Goal: Task Accomplishment & Management: Manage account settings

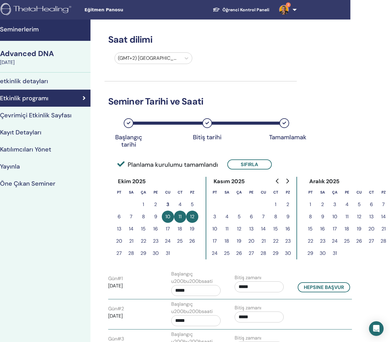
scroll to position [0, 39]
click at [63, 26] on h4 "Seminerlerim" at bounding box center [44, 29] width 87 height 7
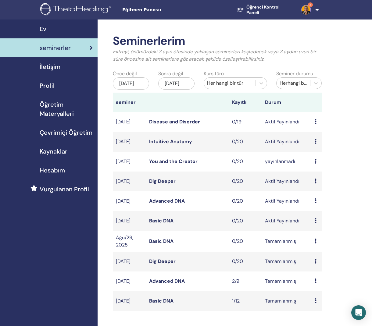
scroll to position [0, 5]
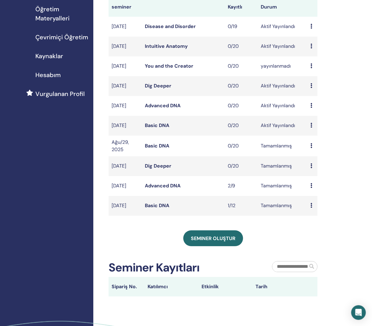
click at [313, 209] on div "Ön izleme katılımcılar" at bounding box center [312, 205] width 4 height 7
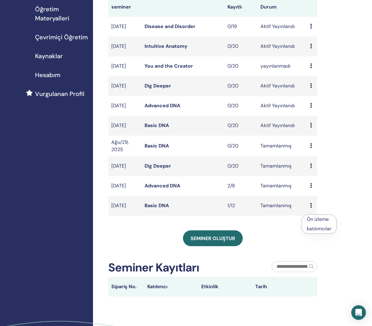
click at [292, 241] on div "Seminer oluştur" at bounding box center [212, 238] width 209 height 16
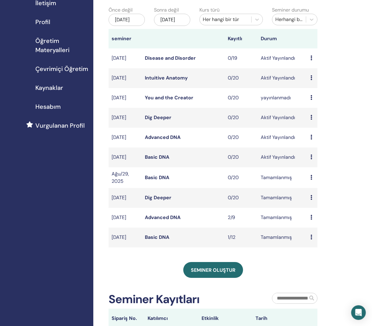
scroll to position [64, 4]
click at [310, 159] on icon at bounding box center [311, 156] width 2 height 5
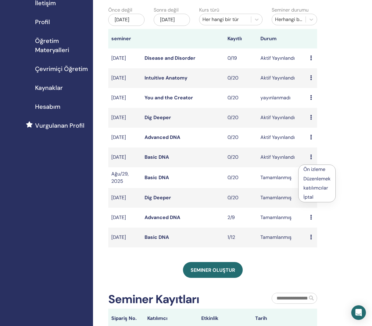
click at [319, 200] on p "İptal" at bounding box center [316, 196] width 27 height 7
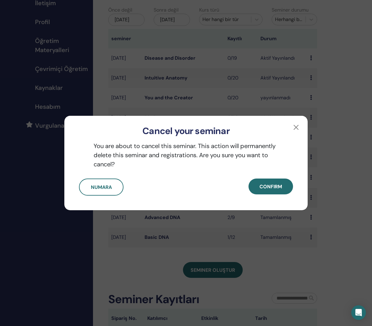
click at [270, 190] on span "Confirm" at bounding box center [270, 186] width 23 height 6
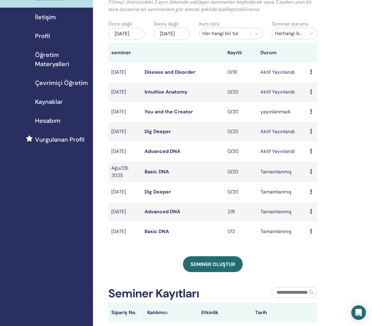
scroll to position [49, 5]
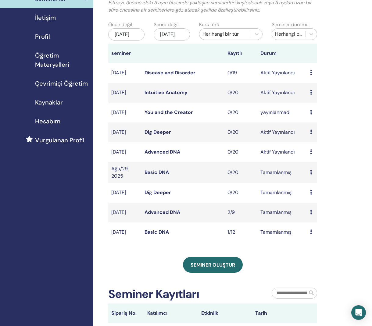
click at [314, 156] on div "Ön izleme Düzenlemek katılımcılar İptal" at bounding box center [312, 151] width 4 height 7
click at [341, 212] on div "Seminerlerim Filtreyi, önümüzdeki 3 ayın ötesinde yaklaşan seminerleri keşfedec…" at bounding box center [232, 189] width 279 height 438
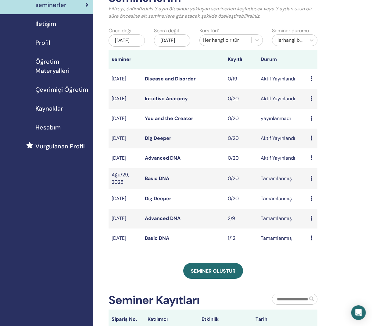
scroll to position [42, 4]
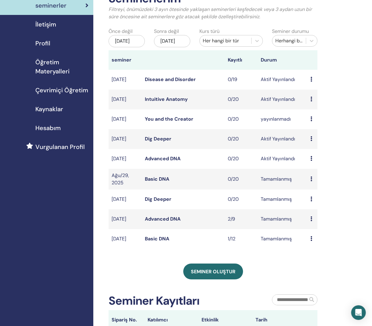
click at [312, 123] on div "Ön izleme Düzenlemek katılımcılar İptal" at bounding box center [312, 118] width 4 height 7
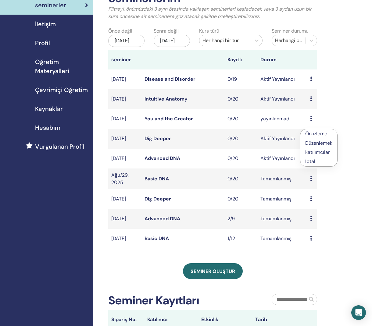
click at [324, 154] on link "katılımcılar" at bounding box center [317, 152] width 25 height 6
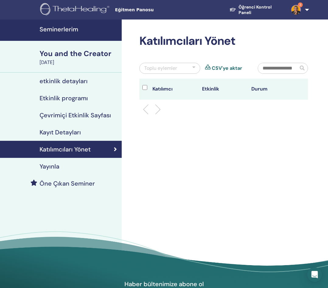
click at [81, 133] on div "Kayıt Detayları" at bounding box center [61, 132] width 112 height 7
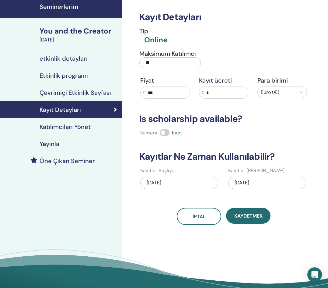
click at [79, 145] on div "Yayınla" at bounding box center [61, 143] width 112 height 7
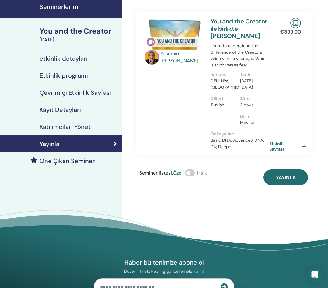
click at [192, 174] on span at bounding box center [190, 172] width 10 height 7
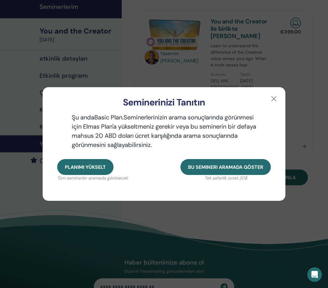
click at [278, 98] on button "button" at bounding box center [274, 99] width 10 height 10
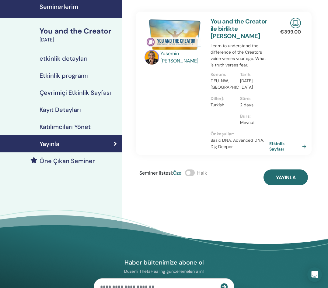
click at [286, 177] on span "Yayınla" at bounding box center [286, 177] width 20 height 6
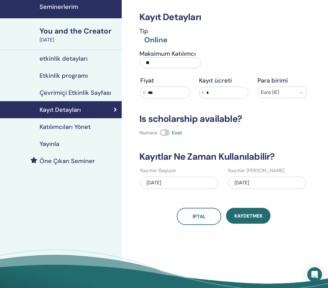
click at [88, 6] on h4 "Seminerlerim" at bounding box center [79, 6] width 79 height 7
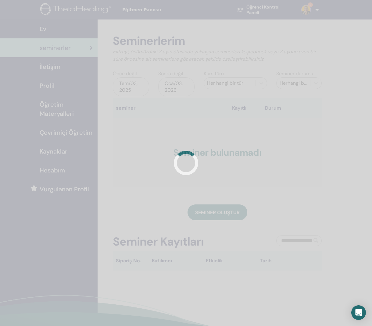
scroll to position [5, 0]
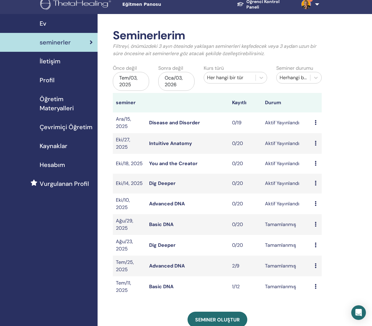
click at [198, 256] on td "Advanced DNA" at bounding box center [187, 266] width 83 height 21
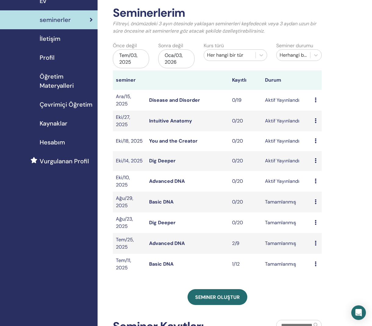
scroll to position [0, 0]
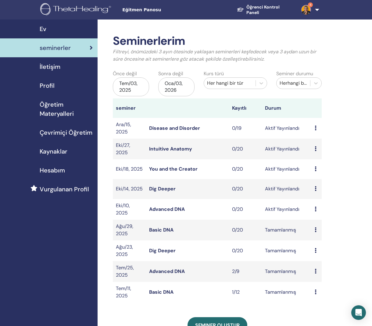
click at [185, 149] on link "Intuitive Anatomy" at bounding box center [170, 149] width 43 height 6
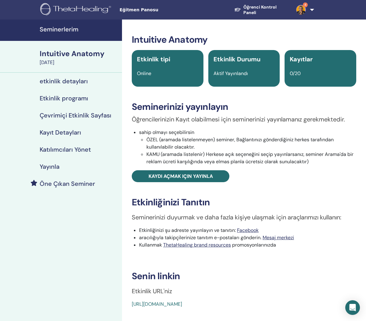
click at [82, 79] on h4 "etkinlik detayları" at bounding box center [64, 80] width 48 height 7
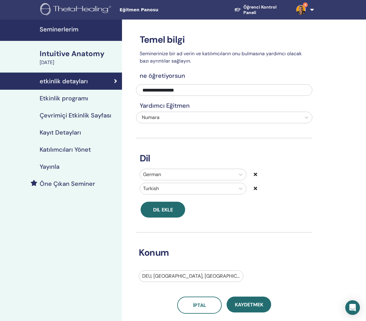
click at [85, 101] on h4 "Etkinlik programı" at bounding box center [64, 97] width 48 height 7
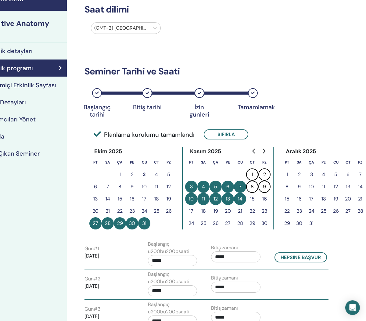
scroll to position [0, 55]
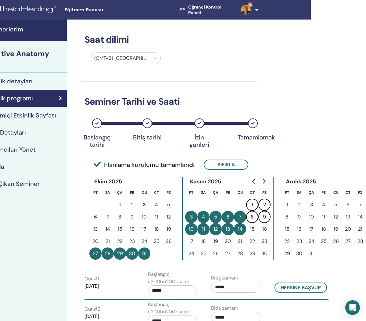
click at [39, 34] on link "Seminerlerim" at bounding box center [6, 29] width 122 height 21
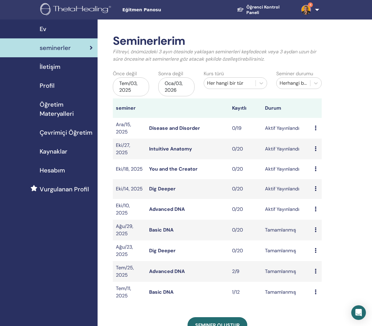
click at [311, 130] on td "Aktif Yayınlandı" at bounding box center [287, 128] width 50 height 21
click at [316, 129] on icon at bounding box center [315, 128] width 2 height 5
click at [329, 155] on link "katılımcılar" at bounding box center [321, 153] width 25 height 6
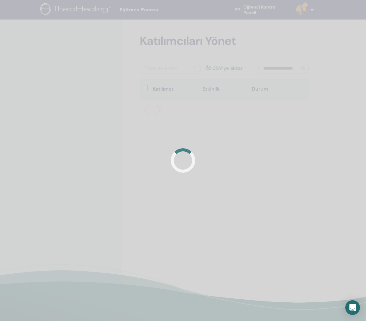
scroll to position [4, 0]
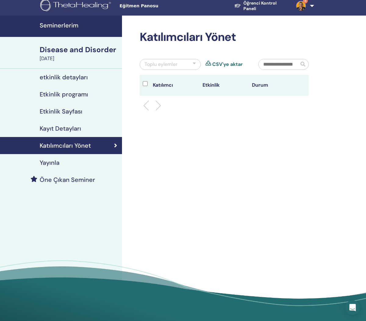
click at [87, 93] on h4 "Etkinlik programı" at bounding box center [64, 93] width 48 height 7
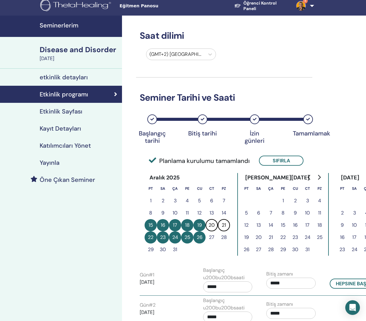
click at [283, 160] on button "Sıfırla" at bounding box center [281, 160] width 44 height 10
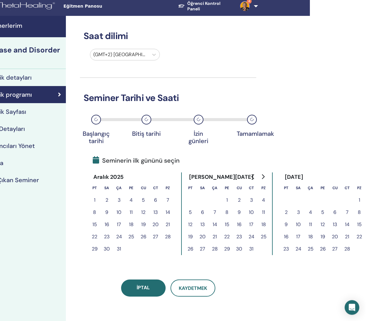
scroll to position [4, 55]
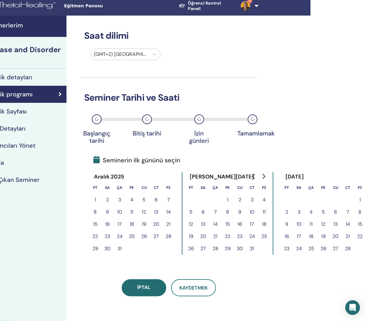
click at [240, 200] on button "2" at bounding box center [239, 199] width 12 height 12
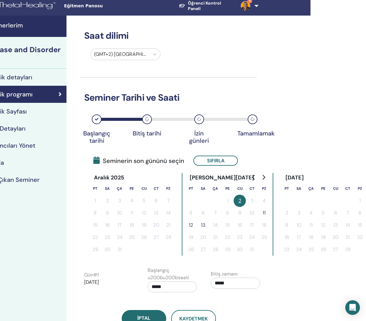
click at [238, 200] on button "2" at bounding box center [239, 200] width 12 height 12
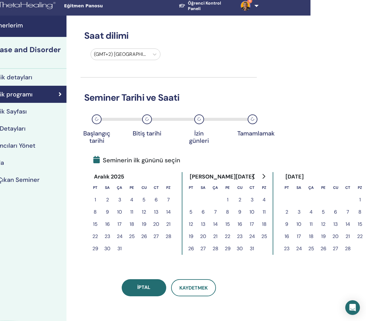
click at [192, 224] on button "12" at bounding box center [191, 224] width 12 height 12
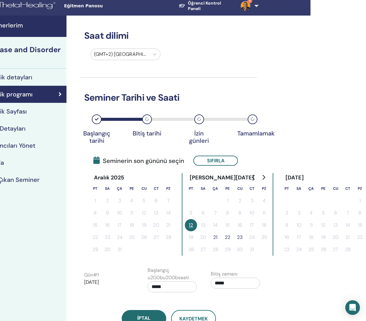
click at [239, 239] on button "23" at bounding box center [239, 237] width 12 height 12
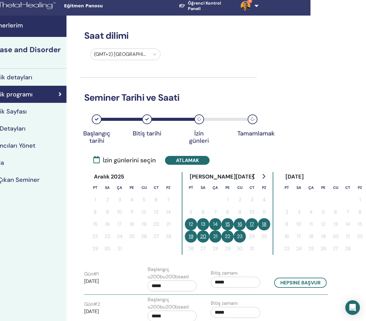
click at [256, 224] on button "17" at bounding box center [252, 224] width 12 height 12
click at [265, 225] on button "18" at bounding box center [264, 224] width 12 height 12
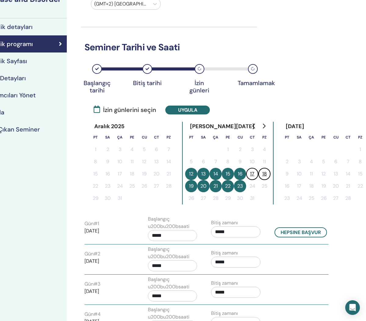
scroll to position [73, 55]
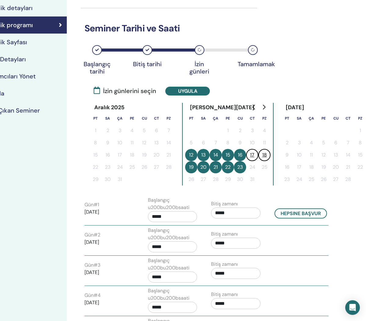
click at [175, 217] on input "*****" at bounding box center [172, 216] width 49 height 11
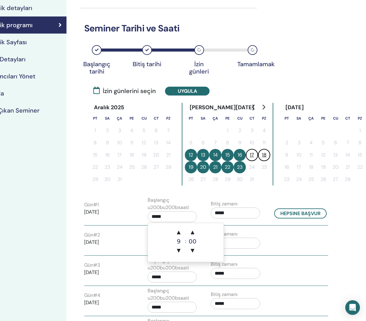
scroll to position [73, 44]
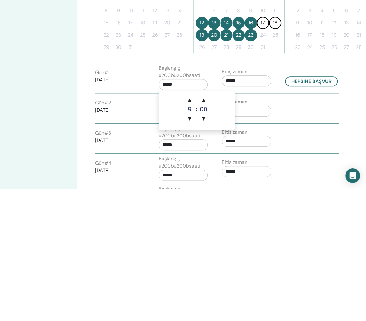
click at [262, 196] on div "Gün # 1 2026/01/12 Başlangıç u200bu200bsaati ***** Bitiş zamanı ***** Hepsine b…" at bounding box center [216, 210] width 253 height 29
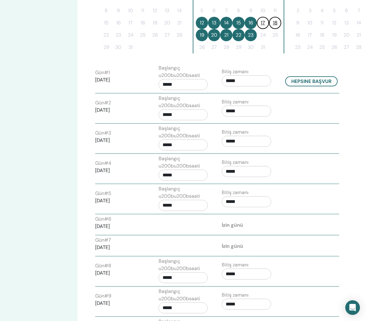
click at [247, 80] on input "*****" at bounding box center [245, 80] width 49 height 11
click at [251, 100] on span "▲" at bounding box center [252, 96] width 12 height 12
click at [256, 97] on span "▲" at bounding box center [252, 96] width 12 height 12
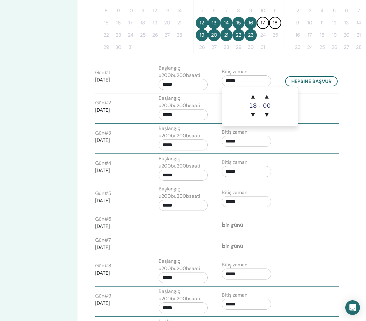
click at [256, 97] on span "▲" at bounding box center [252, 96] width 12 height 12
click at [257, 97] on span "▲" at bounding box center [252, 96] width 12 height 12
click at [254, 97] on span "▲" at bounding box center [252, 96] width 12 height 12
click at [253, 97] on span "▲" at bounding box center [252, 96] width 12 height 12
type input "*****"
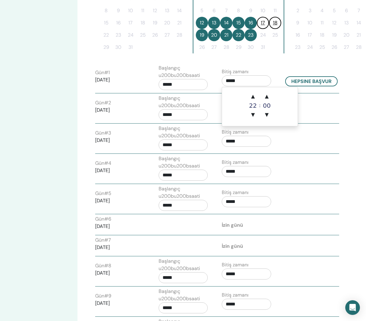
click at [183, 80] on input "*****" at bounding box center [182, 84] width 49 height 11
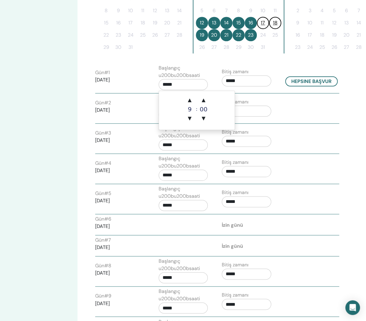
click at [191, 100] on span "▲" at bounding box center [189, 100] width 12 height 12
click at [196, 102] on div ":" at bounding box center [197, 109] width 2 height 30
click at [198, 104] on span "▲" at bounding box center [203, 100] width 12 height 12
click at [191, 102] on span "▲" at bounding box center [189, 100] width 12 height 12
click at [190, 101] on span "▲" at bounding box center [189, 100] width 12 height 12
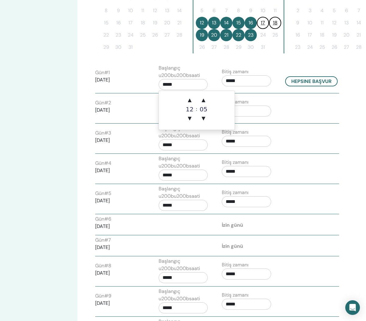
click at [193, 102] on span "▲" at bounding box center [189, 100] width 12 height 12
click at [197, 101] on div ":" at bounding box center [197, 109] width 2 height 30
click at [198, 100] on span "▲" at bounding box center [203, 100] width 12 height 12
click at [200, 101] on span "▲" at bounding box center [203, 100] width 12 height 12
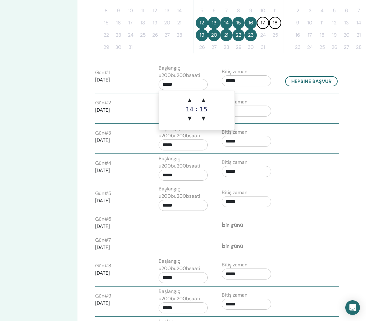
click at [199, 101] on span "▲" at bounding box center [203, 100] width 12 height 12
click at [193, 100] on span "▲" at bounding box center [189, 100] width 12 height 12
click at [194, 100] on span "▲" at bounding box center [189, 100] width 12 height 12
click at [207, 116] on span "▼" at bounding box center [203, 118] width 12 height 12
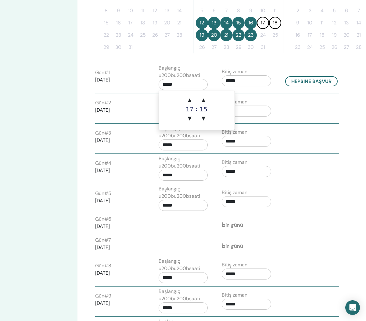
click at [207, 116] on span "▼" at bounding box center [203, 118] width 12 height 12
click at [210, 118] on td "▲ 17 ▼ : ▲ 10 ▼" at bounding box center [197, 110] width 76 height 39
click at [211, 117] on td "▲ 17 ▼ : ▲ 10 ▼" at bounding box center [197, 110] width 76 height 39
click at [206, 115] on span "▼" at bounding box center [203, 118] width 12 height 12
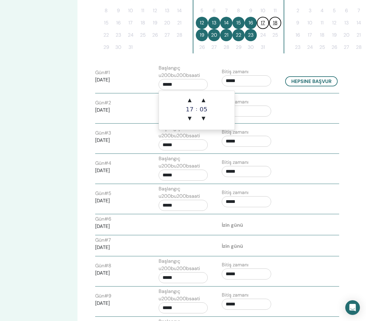
click at [206, 115] on span "▼" at bounding box center [203, 118] width 12 height 12
type input "*****"
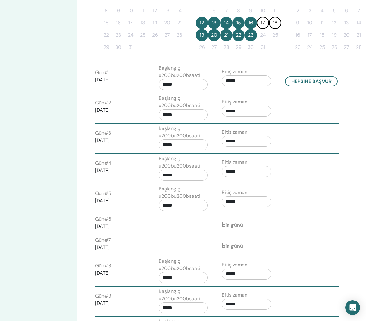
click at [319, 81] on button "Hepsine başvur" at bounding box center [311, 81] width 52 height 10
type input "*****"
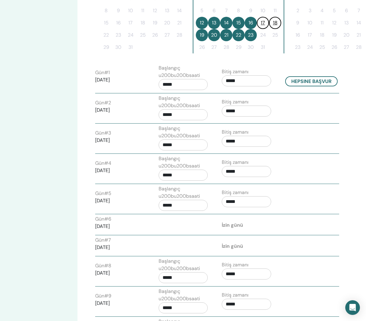
type input "*****"
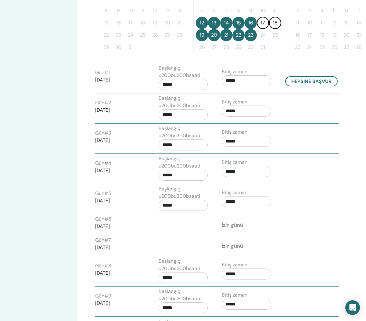
type input "*****"
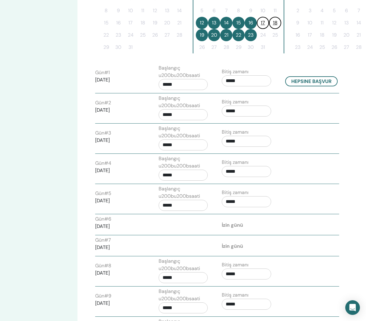
type input "*****"
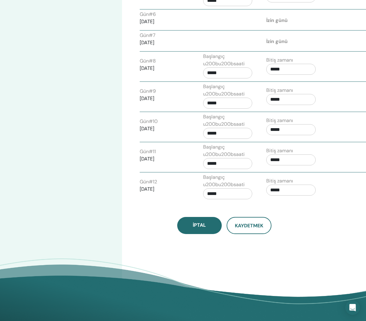
click at [248, 226] on span "Kaydetmek" at bounding box center [249, 225] width 28 height 6
click at [250, 227] on span "Kaydetmek" at bounding box center [249, 225] width 28 height 6
click at [256, 225] on span "Kaydetmek" at bounding box center [249, 225] width 28 height 6
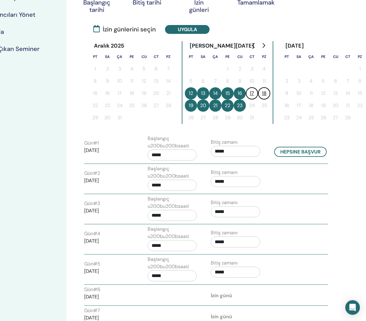
scroll to position [126, 55]
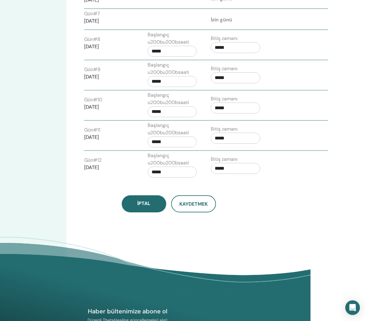
click at [194, 205] on span "Kaydetmek" at bounding box center [193, 203] width 28 height 6
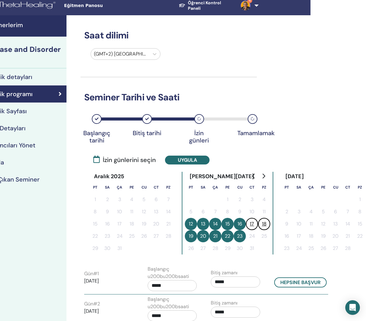
scroll to position [0, 55]
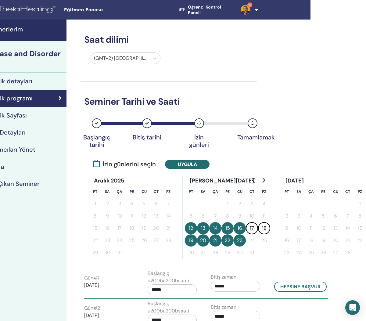
click at [256, 121] on div "Tamamlamak" at bounding box center [252, 123] width 10 height 10
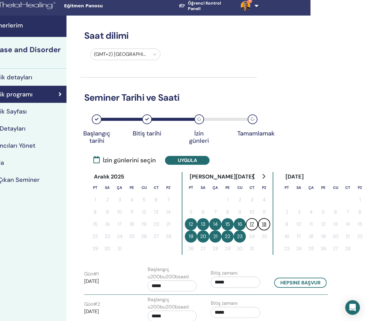
scroll to position [4, 55]
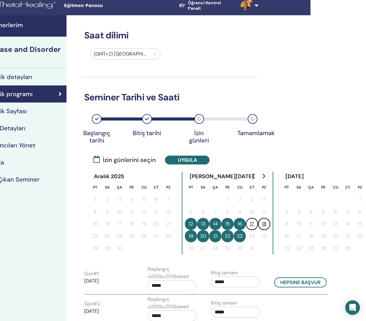
click at [254, 224] on button "17" at bounding box center [252, 224] width 12 height 12
click at [99, 162] on icon at bounding box center [96, 158] width 6 height 7
click at [114, 155] on span "İzin günlerini seçin" at bounding box center [124, 159] width 62 height 9
click at [185, 159] on button "Uygula" at bounding box center [187, 159] width 44 height 9
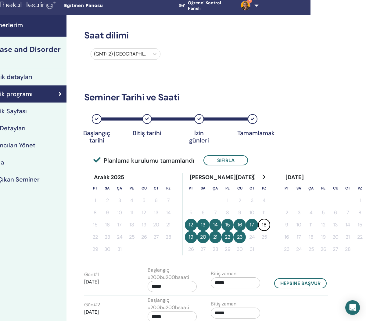
click at [253, 225] on button "17" at bounding box center [252, 224] width 12 height 12
click at [98, 157] on icon at bounding box center [96, 159] width 7 height 7
click at [124, 165] on div "Planlama kurulumu tamamlandı Sıfırla" at bounding box center [168, 154] width 176 height 28
click at [252, 259] on div "Aralık 2025 Pt Sa Ça Pe Cu Ct Pz 1 2 3 4 5 6 7 8 9 10 11 12 13 14 15 16 17 18 1…" at bounding box center [168, 214] width 176 height 92
click at [254, 222] on button "17" at bounding box center [252, 224] width 12 height 12
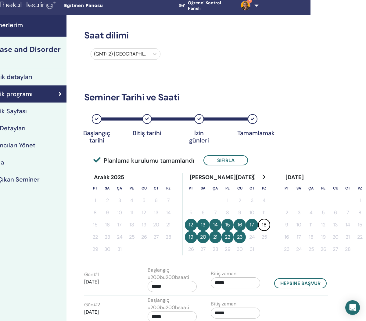
click at [252, 225] on button "17" at bounding box center [252, 224] width 12 height 12
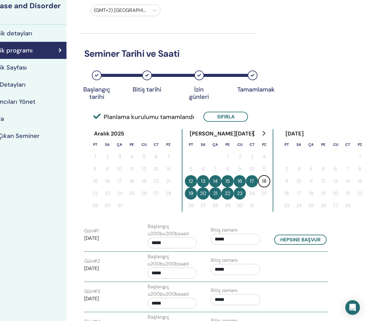
scroll to position [48, 55]
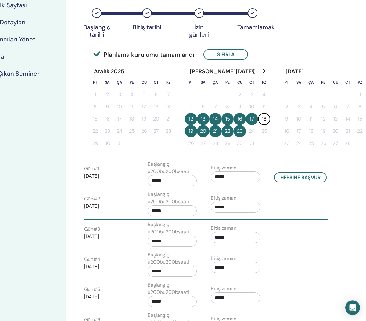
click at [231, 177] on input "*****" at bounding box center [235, 176] width 49 height 11
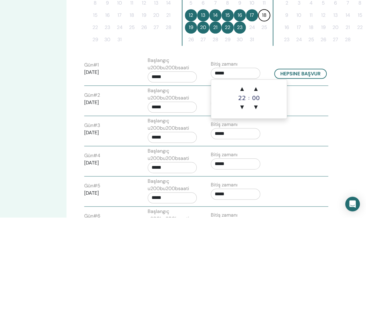
click at [253, 186] on span "▲" at bounding box center [256, 192] width 12 height 12
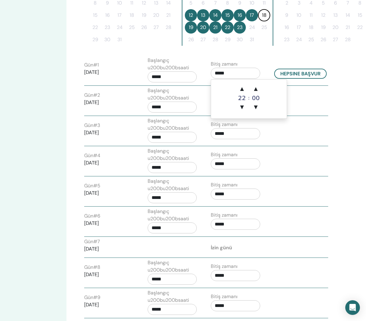
click at [253, 89] on span "▲" at bounding box center [256, 89] width 12 height 12
click at [258, 93] on span "▲" at bounding box center [256, 89] width 12 height 12
click at [260, 90] on span "▲" at bounding box center [256, 89] width 12 height 12
click at [262, 89] on td "▲ 22 ▼ : ▲ 20 ▼" at bounding box center [249, 99] width 76 height 39
click at [264, 88] on td "▲ 22 ▼ : ▲ 20 ▼" at bounding box center [249, 99] width 76 height 39
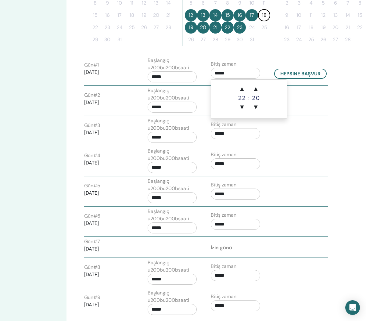
click at [258, 91] on span "▲" at bounding box center [256, 89] width 12 height 12
click at [257, 91] on span "▲" at bounding box center [256, 89] width 12 height 12
type input "*****"
click at [310, 72] on button "Hepsine başvur" at bounding box center [300, 74] width 52 height 10
type input "*****"
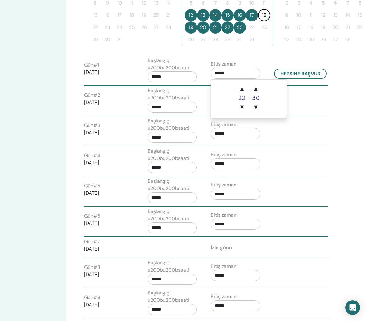
type input "*****"
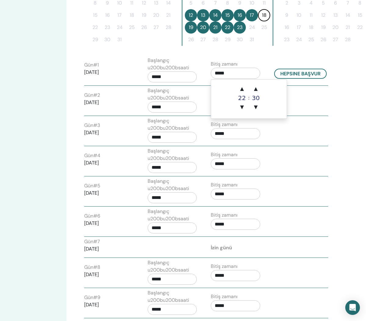
type input "*****"
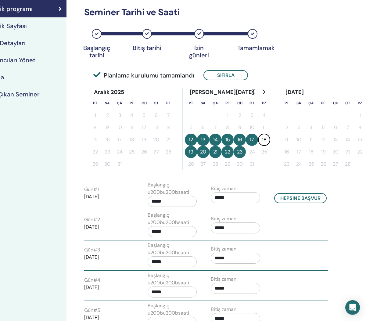
scroll to position [51, 55]
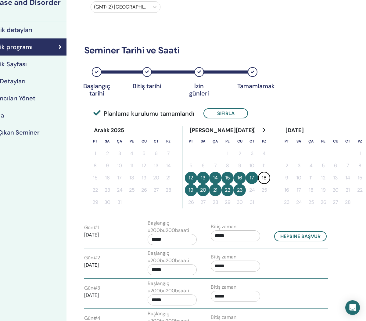
click at [253, 173] on button "17" at bounding box center [252, 178] width 12 height 12
click at [119, 118] on div "Planlama kurulumu tamamlandı Sıfırla" at bounding box center [173, 113] width 160 height 10
click at [258, 85] on div "Tamamlamak" at bounding box center [252, 85] width 30 height 7
click at [250, 178] on button "17" at bounding box center [252, 178] width 12 height 12
click at [251, 179] on button "17" at bounding box center [252, 178] width 12 height 12
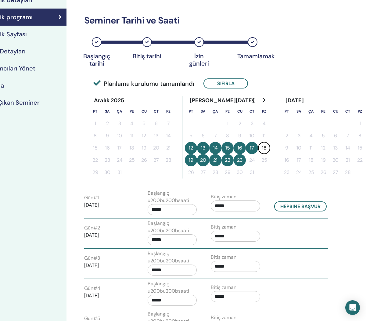
scroll to position [87, 55]
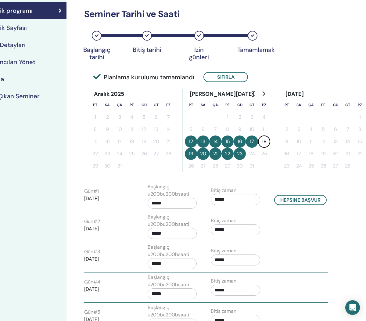
click at [251, 138] on button "17" at bounding box center [252, 141] width 12 height 12
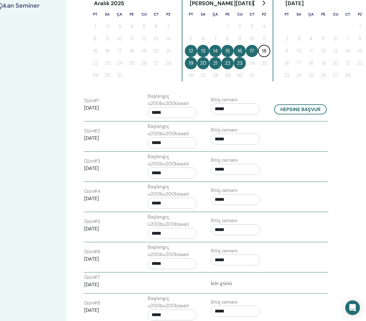
scroll to position [179, 55]
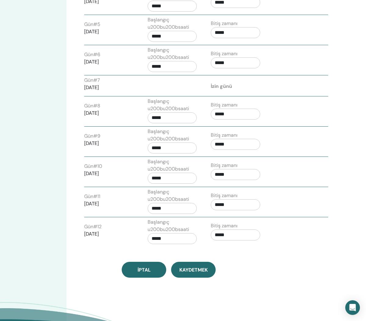
click at [287, 243] on div "Gün # 12 2026/01/23 Başlangıç u200bu200bsaati ***** Bitiş zamanı *****" at bounding box center [206, 232] width 253 height 29
click at [192, 271] on span "Kaydetmek" at bounding box center [193, 269] width 28 height 6
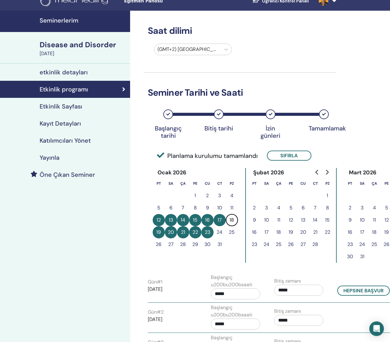
scroll to position [8, 0]
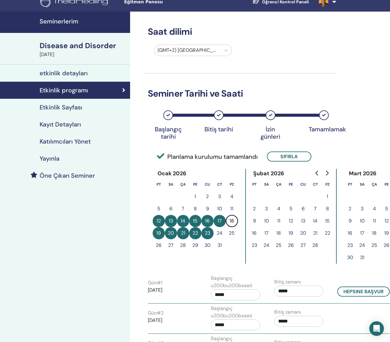
click at [67, 161] on div "Yayınla" at bounding box center [65, 158] width 120 height 7
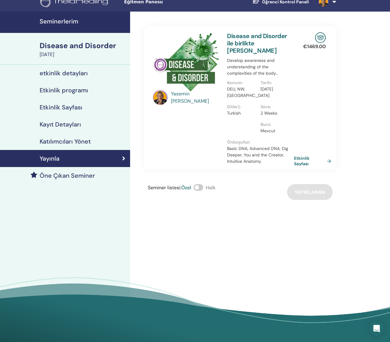
click at [200, 184] on span at bounding box center [198, 187] width 10 height 7
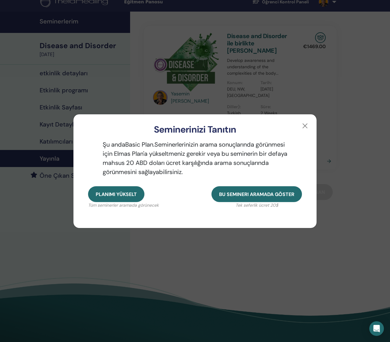
click at [306, 124] on button "button" at bounding box center [305, 126] width 10 height 10
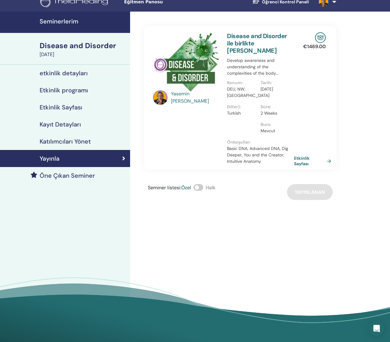
click at [327, 155] on link "Etkinlik Sayfası" at bounding box center [314, 160] width 40 height 11
click at [326, 155] on link "Etkinlik Sayfası" at bounding box center [314, 160] width 40 height 11
click at [327, 155] on link "Etkinlik Sayfası" at bounding box center [314, 160] width 40 height 11
click at [325, 158] on link "Etkinlik Sayfası" at bounding box center [314, 160] width 40 height 11
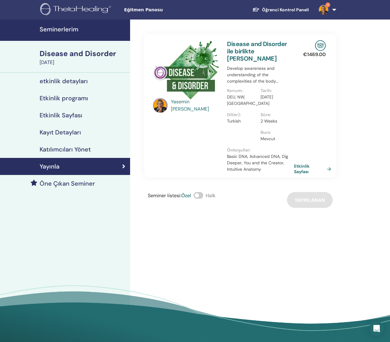
click at [327, 163] on link "Etkinlik Sayfası" at bounding box center [314, 168] width 40 height 11
click at [328, 163] on link "Etkinlik Sayfası" at bounding box center [314, 168] width 40 height 11
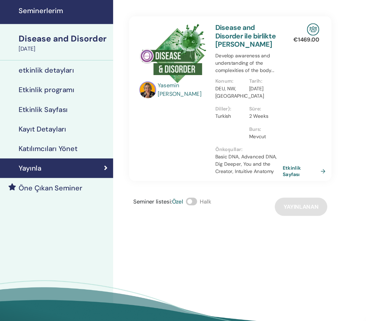
click at [64, 26] on h4 "Seminerlerim" at bounding box center [79, 29] width 79 height 7
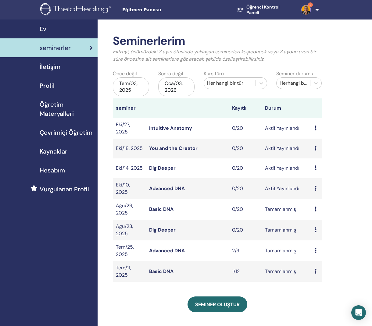
click at [315, 131] on div "Ön izleme Düzenlemek katılımcılar İptal" at bounding box center [316, 128] width 4 height 7
click at [328, 146] on link "Düzenlemek" at bounding box center [321, 145] width 27 height 6
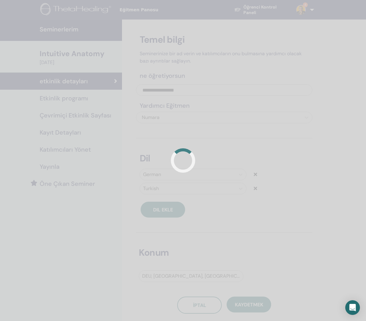
scroll to position [4, 0]
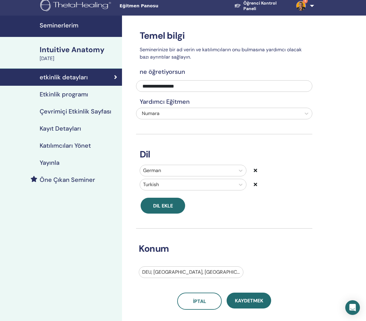
click at [85, 92] on h4 "Etkinlik programı" at bounding box center [64, 93] width 48 height 7
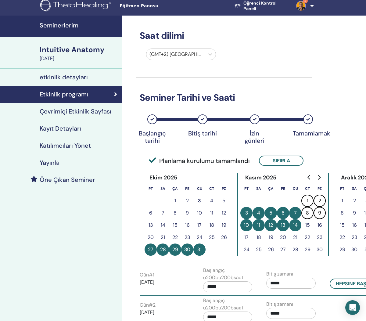
click at [285, 164] on button "Sıfırla" at bounding box center [281, 160] width 44 height 10
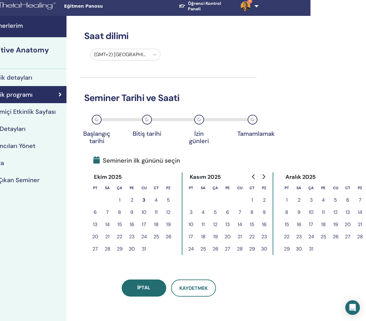
scroll to position [4, 55]
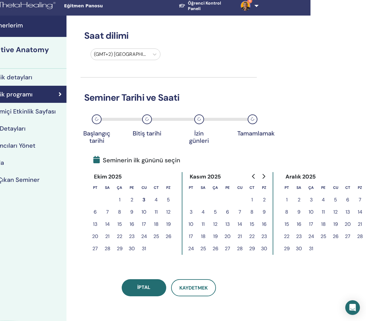
click at [286, 201] on button "1" at bounding box center [286, 199] width 12 height 12
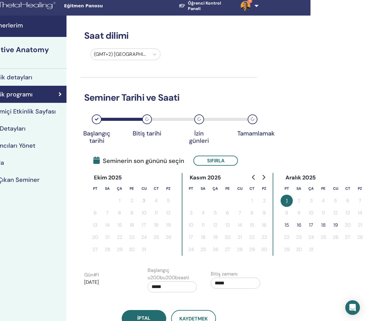
click at [335, 226] on button "19" at bounding box center [335, 225] width 12 height 12
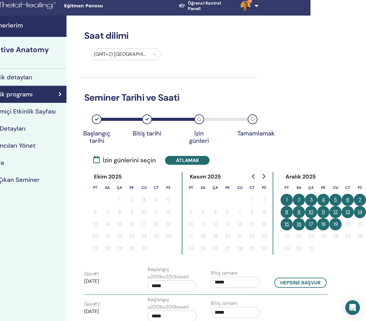
click at [347, 199] on button "6" at bounding box center [347, 199] width 12 height 12
click at [362, 200] on button "7" at bounding box center [359, 199] width 12 height 12
click at [362, 217] on button "14" at bounding box center [359, 212] width 12 height 12
click at [345, 214] on button "13" at bounding box center [347, 212] width 12 height 12
click at [233, 282] on input "*****" at bounding box center [235, 281] width 49 height 11
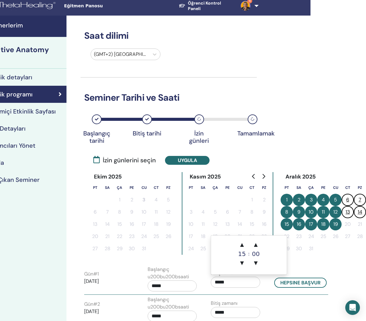
scroll to position [38, 55]
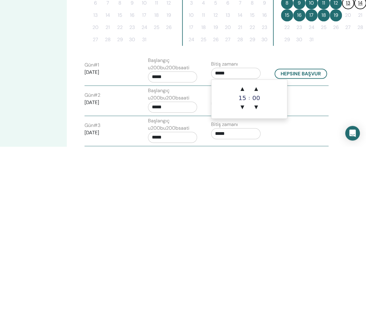
click at [241, 269] on div "15" at bounding box center [242, 272] width 12 height 6
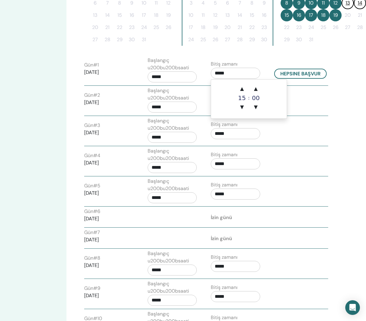
click at [246, 88] on span "▲" at bounding box center [242, 89] width 12 height 12
click at [246, 87] on span "▲" at bounding box center [242, 89] width 12 height 12
click at [251, 94] on span "▲" at bounding box center [256, 89] width 12 height 12
click at [251, 93] on span "▲" at bounding box center [256, 89] width 12 height 12
click at [251, 92] on span "▲" at bounding box center [256, 89] width 12 height 12
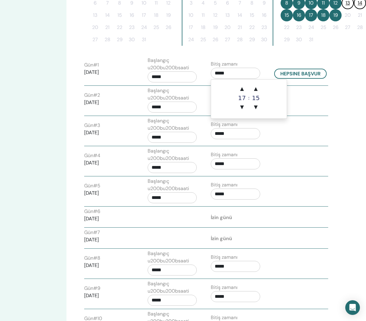
click at [250, 92] on span "▲" at bounding box center [256, 89] width 12 height 12
click at [243, 90] on span "▲" at bounding box center [242, 89] width 12 height 12
click at [239, 92] on span "▲" at bounding box center [242, 89] width 12 height 12
click at [245, 109] on span "▼" at bounding box center [242, 107] width 12 height 12
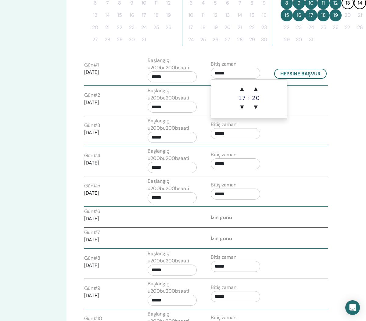
click at [258, 110] on span "▼" at bounding box center [256, 107] width 12 height 12
click at [257, 90] on span "▲" at bounding box center [256, 89] width 12 height 12
click at [257, 87] on span "▲" at bounding box center [256, 89] width 12 height 12
click at [261, 87] on span "▲" at bounding box center [256, 89] width 12 height 12
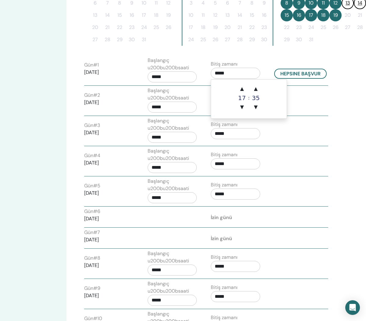
click at [260, 85] on span "▲" at bounding box center [256, 89] width 12 height 12
click at [261, 87] on span "▲" at bounding box center [256, 89] width 12 height 12
click at [260, 88] on span "▲" at bounding box center [256, 89] width 12 height 12
click at [255, 85] on span "▲" at bounding box center [256, 89] width 12 height 12
click at [255, 83] on span "▲" at bounding box center [256, 89] width 12 height 12
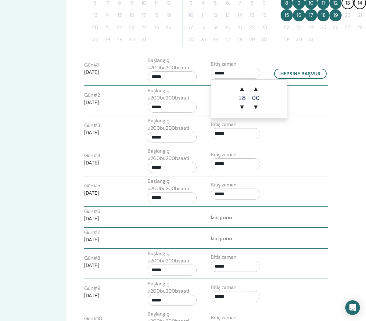
click at [260, 83] on span "▲" at bounding box center [256, 89] width 12 height 12
click at [258, 108] on span "▼" at bounding box center [256, 107] width 12 height 12
click at [244, 111] on span "▼" at bounding box center [242, 107] width 12 height 12
type input "*****"
click at [172, 74] on input "*****" at bounding box center [171, 76] width 49 height 11
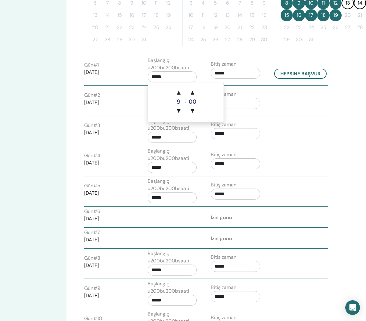
scroll to position [212, 55]
click at [180, 95] on span "▲" at bounding box center [179, 93] width 12 height 12
click at [184, 95] on span "▲" at bounding box center [179, 93] width 12 height 12
click at [184, 95] on span "▲" at bounding box center [178, 92] width 12 height 12
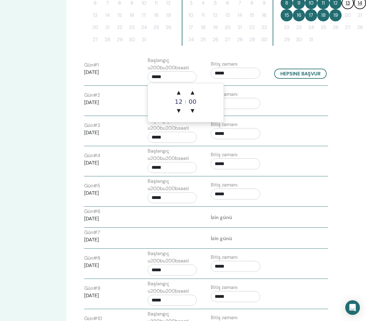
click at [185, 94] on div ":" at bounding box center [186, 101] width 2 height 30
click at [186, 93] on div ":" at bounding box center [186, 101] width 2 height 30
click at [188, 94] on span "▲" at bounding box center [192, 92] width 12 height 12
click at [188, 93] on span "▲" at bounding box center [192, 92] width 12 height 12
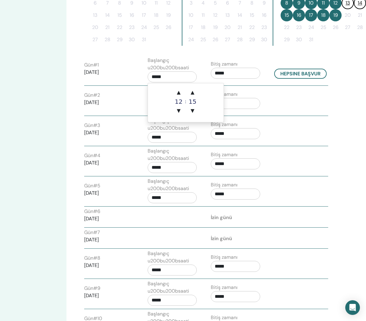
click at [190, 94] on span "▲" at bounding box center [192, 92] width 12 height 12
click at [179, 94] on span "▲" at bounding box center [178, 92] width 12 height 12
click at [181, 96] on span "▲" at bounding box center [178, 92] width 12 height 12
click at [183, 94] on span "▲" at bounding box center [178, 92] width 12 height 12
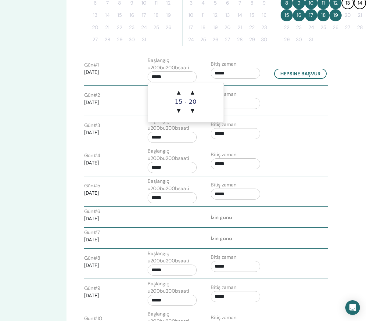
type input "*****"
click at [183, 94] on span "▲" at bounding box center [178, 92] width 12 height 12
click at [180, 93] on span "▲" at bounding box center [178, 92] width 12 height 12
click at [180, 92] on span "▲" at bounding box center [178, 92] width 12 height 12
click at [182, 89] on span "▲" at bounding box center [178, 92] width 12 height 12
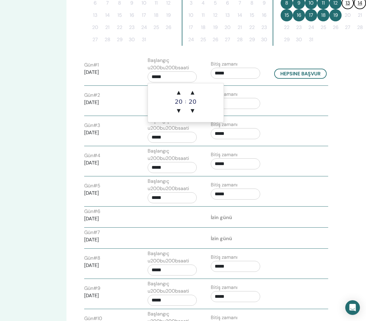
click at [197, 112] on span "▼" at bounding box center [192, 111] width 12 height 12
click at [198, 111] on span "▼" at bounding box center [192, 111] width 12 height 12
click at [198, 110] on td "▲ 20 ▼ : ▲ 10 ▼" at bounding box center [186, 102] width 76 height 39
click at [194, 110] on span "▼" at bounding box center [192, 111] width 12 height 12
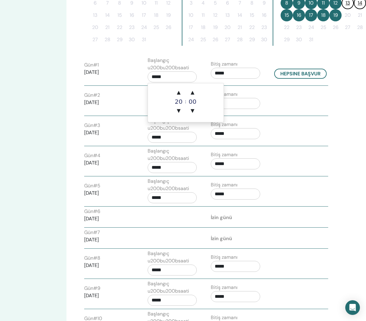
click at [194, 108] on span "▼" at bounding box center [192, 111] width 12 height 12
click at [197, 107] on span "▼" at bounding box center [192, 111] width 12 height 12
click at [194, 92] on span "▲" at bounding box center [192, 92] width 12 height 12
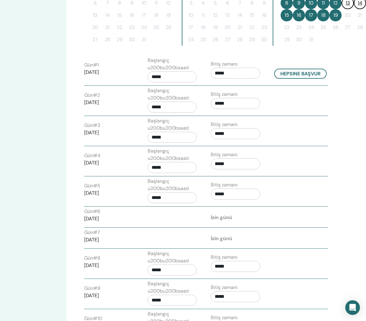
click at [164, 77] on input "*****" at bounding box center [171, 76] width 49 height 11
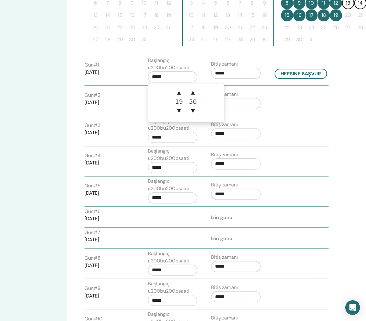
click at [194, 112] on span "▼" at bounding box center [192, 111] width 12 height 12
click at [193, 111] on span "▼" at bounding box center [192, 111] width 12 height 12
click at [198, 110] on td "▲ 19 ▼ : ▲ 40 ▼" at bounding box center [186, 102] width 76 height 39
click at [180, 89] on span "▲" at bounding box center [178, 92] width 12 height 12
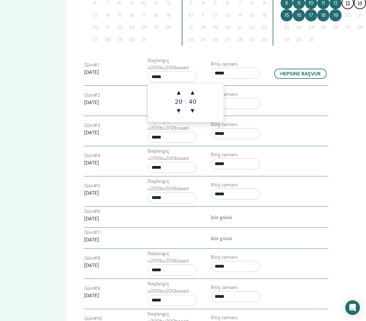
click at [183, 114] on span "▼" at bounding box center [178, 111] width 12 height 12
click at [181, 90] on span "▲" at bounding box center [178, 92] width 12 height 12
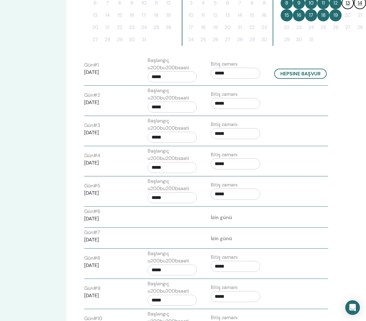
click at [173, 78] on input "*****" at bounding box center [171, 76] width 49 height 11
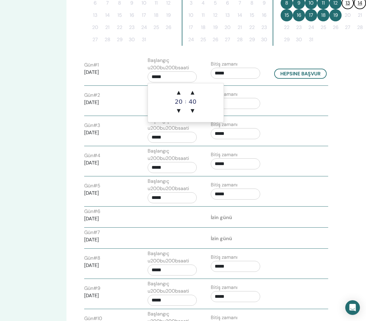
scroll to position [212, 55]
click at [180, 94] on span "▲" at bounding box center [179, 93] width 12 height 12
click at [182, 94] on span "▲" at bounding box center [178, 92] width 12 height 12
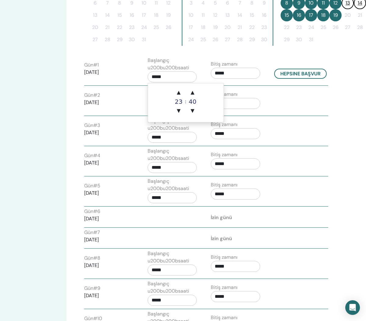
click at [183, 112] on span "▼" at bounding box center [178, 111] width 12 height 12
click at [182, 114] on span "▼" at bounding box center [178, 111] width 12 height 12
click at [182, 116] on span "▼" at bounding box center [178, 111] width 12 height 12
click at [182, 115] on span "▼" at bounding box center [178, 111] width 12 height 12
click at [180, 112] on span "▼" at bounding box center [178, 111] width 12 height 12
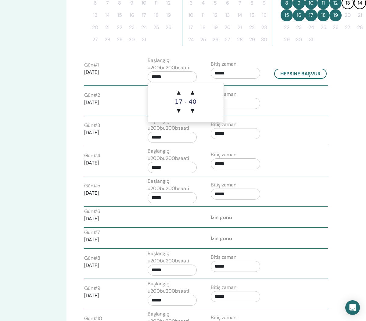
click at [232, 74] on input "*****" at bounding box center [235, 73] width 49 height 11
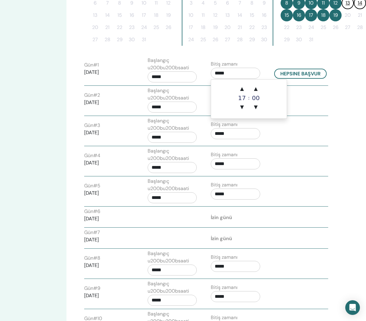
scroll to position [212, 55]
click at [243, 91] on span "▲" at bounding box center [242, 89] width 12 height 12
click at [244, 90] on span "▲" at bounding box center [242, 89] width 12 height 12
click at [243, 90] on span "▲" at bounding box center [242, 89] width 12 height 12
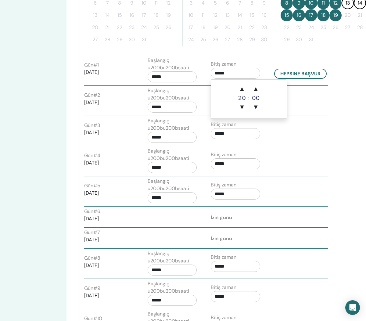
click at [244, 88] on span "▲" at bounding box center [242, 89] width 12 height 12
click at [244, 89] on span "▲" at bounding box center [242, 89] width 12 height 12
click at [260, 110] on span "▼" at bounding box center [256, 107] width 12 height 12
click at [258, 112] on span "▼" at bounding box center [256, 107] width 12 height 12
click at [258, 111] on span "▼" at bounding box center [256, 107] width 12 height 12
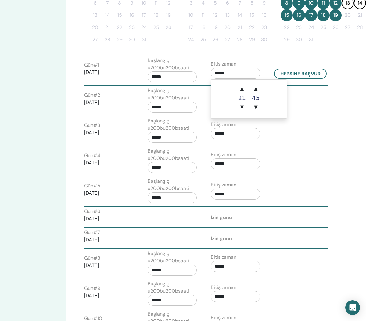
click at [259, 107] on span "▼" at bounding box center [256, 107] width 12 height 12
click at [260, 108] on span "▼" at bounding box center [256, 107] width 12 height 12
click at [259, 107] on span "▼" at bounding box center [256, 107] width 12 height 12
click at [257, 108] on span "▼" at bounding box center [256, 107] width 12 height 12
click at [256, 90] on span "▲" at bounding box center [256, 89] width 12 height 12
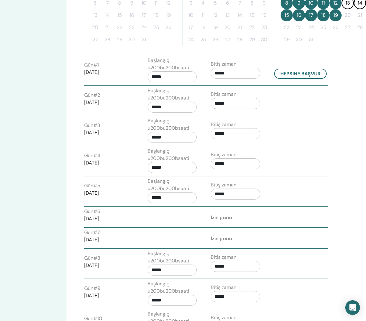
click at [175, 70] on label "Başlangıç u200bu200bsaati" at bounding box center [171, 64] width 49 height 15
click at [223, 73] on input "*****" at bounding box center [235, 73] width 49 height 11
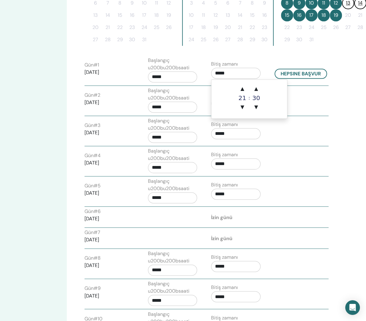
click at [243, 89] on span "▲" at bounding box center [242, 89] width 12 height 12
type input "*****"
click at [166, 78] on input "*****" at bounding box center [172, 77] width 49 height 11
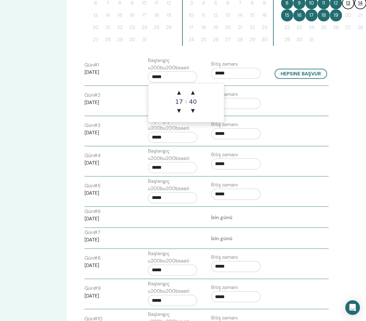
click at [179, 113] on span "▼" at bounding box center [179, 111] width 12 height 12
click at [200, 114] on td "▲ 16 ▼ : ▲ 40 ▼" at bounding box center [186, 102] width 76 height 39
click at [197, 95] on span "▲" at bounding box center [192, 93] width 12 height 12
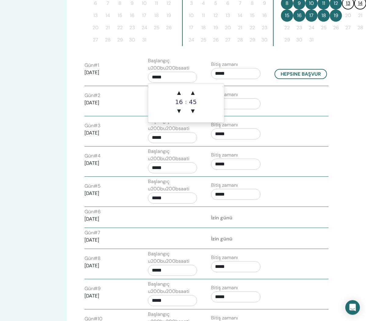
scroll to position [213, 55]
click at [195, 92] on span "▲" at bounding box center [192, 92] width 12 height 12
click at [194, 92] on span "▲" at bounding box center [192, 92] width 12 height 12
click at [197, 90] on span "▲" at bounding box center [192, 92] width 12 height 12
click at [197, 113] on span "▼" at bounding box center [192, 111] width 12 height 12
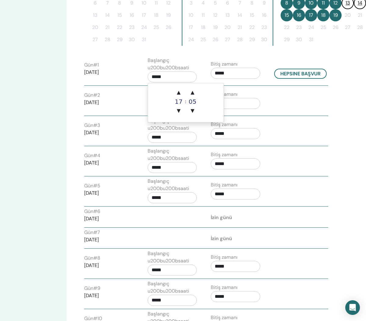
type input "*****"
click at [301, 78] on button "Hepsine başvur" at bounding box center [300, 74] width 52 height 10
type input "*****"
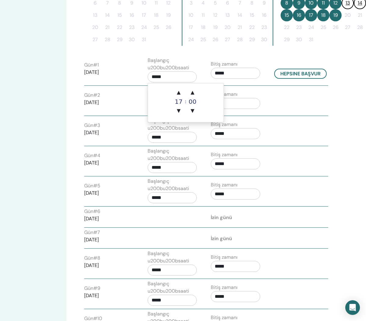
type input "*****"
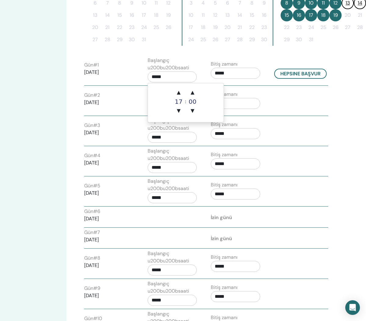
type input "*****"
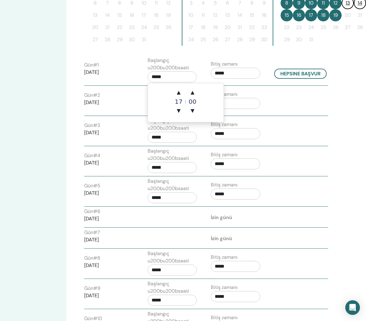
type input "*****"
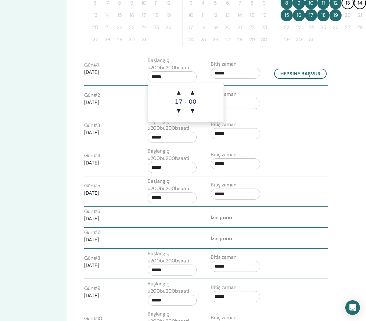
type input "*****"
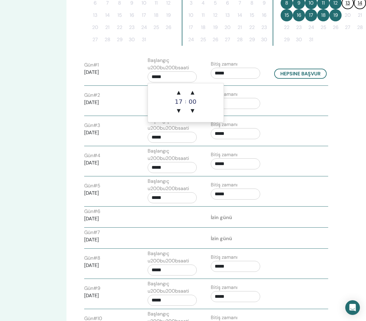
type input "*****"
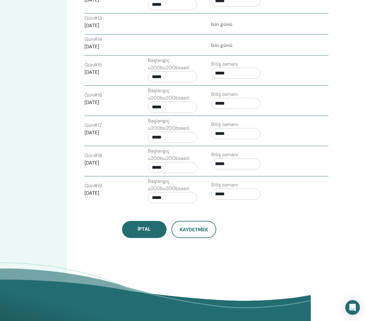
scroll to position [598, 55]
click at [194, 227] on span "Kaydetmek" at bounding box center [193, 229] width 28 height 6
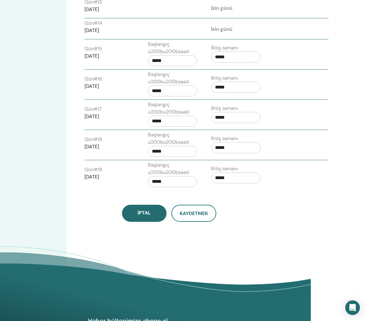
scroll to position [615, 55]
click at [195, 212] on span "Kaydetmek" at bounding box center [193, 213] width 28 height 6
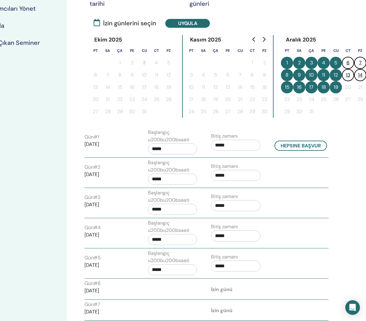
scroll to position [85, 55]
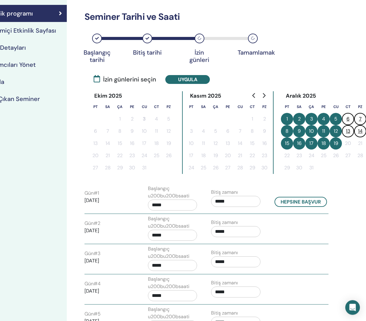
click at [226, 200] on input "*****" at bounding box center [235, 201] width 49 height 11
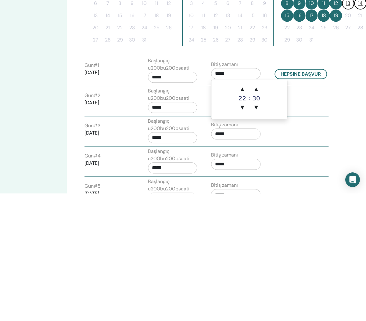
click at [259, 211] on span "▲" at bounding box center [256, 217] width 12 height 12
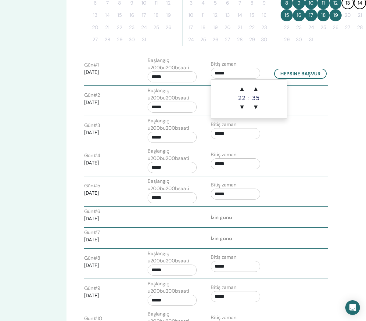
click at [253, 110] on span "▼" at bounding box center [256, 107] width 12 height 12
click at [262, 103] on td "▲ 22 ▼ : ▲ 30 ▼" at bounding box center [249, 99] width 76 height 39
click at [265, 108] on td "▲ 22 ▼ : ▲ 30 ▼" at bounding box center [249, 99] width 76 height 39
click at [264, 107] on td "▲ 22 ▼ : ▲ 30 ▼" at bounding box center [249, 99] width 76 height 39
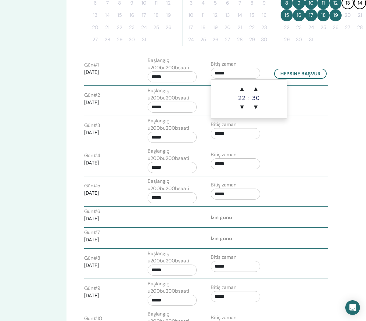
click at [257, 106] on span "▼" at bounding box center [256, 107] width 12 height 12
click at [257, 109] on span "▼" at bounding box center [256, 107] width 12 height 12
click at [260, 111] on span "▼" at bounding box center [256, 107] width 12 height 12
click at [259, 105] on span "▼" at bounding box center [256, 107] width 12 height 12
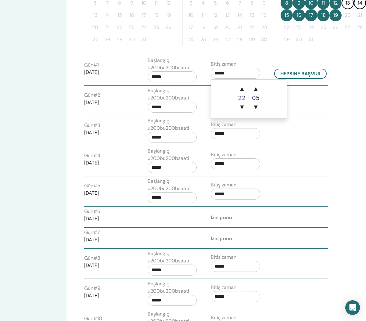
click at [261, 106] on span "▼" at bounding box center [256, 107] width 12 height 12
click at [239, 84] on span "▲" at bounding box center [242, 89] width 12 height 12
type input "*****"
click at [310, 75] on button "Hepsine başvur" at bounding box center [300, 74] width 52 height 10
type input "*****"
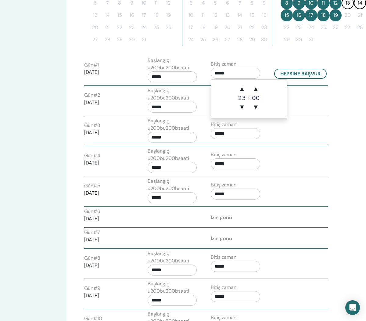
type input "*****"
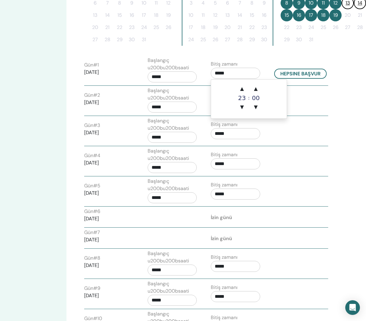
type input "*****"
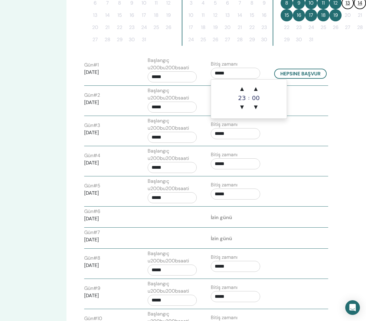
type input "*****"
click at [295, 227] on div "Gün # 6 2025/12/06 İzin günü" at bounding box center [206, 216] width 253 height 19
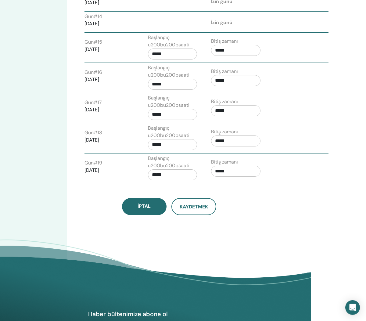
scroll to position [621, 55]
click at [199, 206] on span "Kaydetmek" at bounding box center [193, 206] width 28 height 6
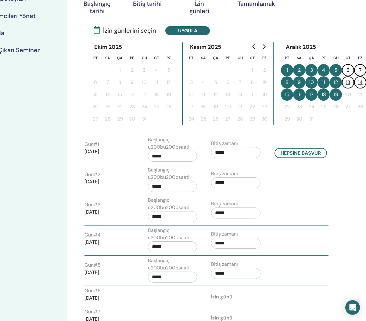
scroll to position [113, 55]
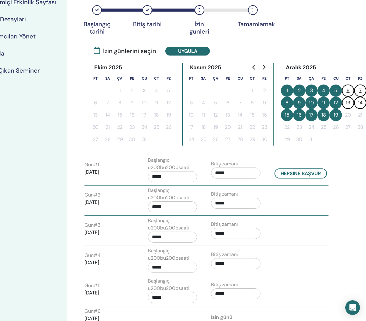
click at [308, 170] on button "Hepsine başvur" at bounding box center [300, 173] width 52 height 10
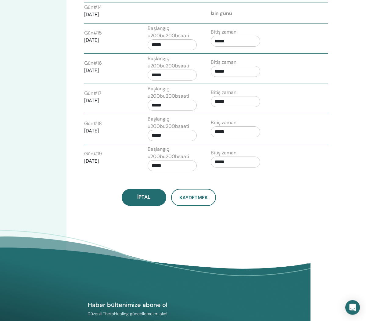
scroll to position [630, 55]
click at [193, 190] on button "Kaydetmek" at bounding box center [193, 197] width 45 height 17
click at [199, 199] on span "Kaydetmek" at bounding box center [193, 197] width 28 height 6
click at [197, 198] on span "Kaydetmek" at bounding box center [193, 197] width 28 height 6
click at [158, 160] on input "*****" at bounding box center [171, 165] width 49 height 11
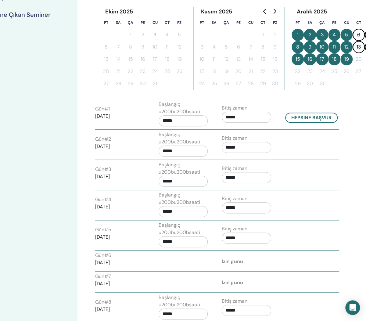
scroll to position [166, 44]
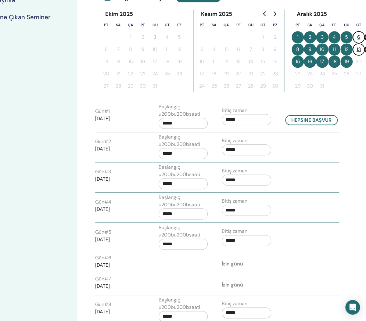
click at [169, 126] on input "*****" at bounding box center [182, 123] width 49 height 11
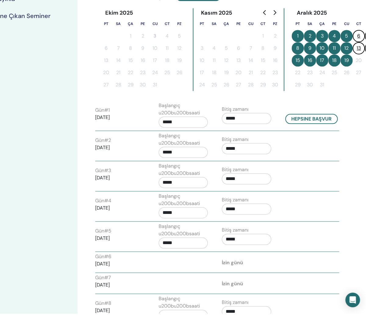
click at [169, 124] on input "*****" at bounding box center [182, 129] width 49 height 11
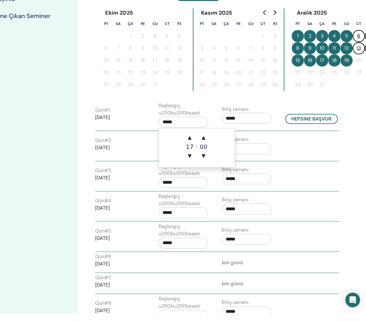
click at [192, 157] on span "▼" at bounding box center [189, 163] width 12 height 12
type input "*****"
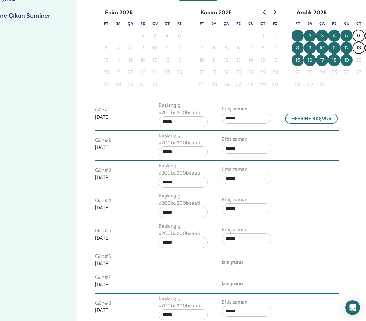
click at [318, 123] on button "Hepsine başvur" at bounding box center [311, 118] width 52 height 10
type input "*****"
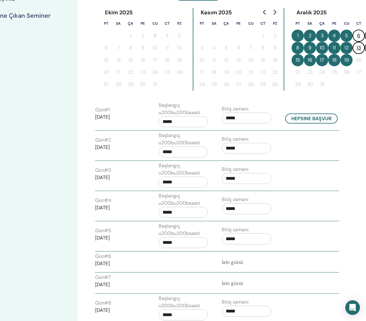
type input "*****"
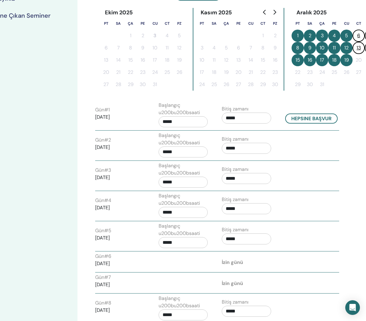
type input "*****"
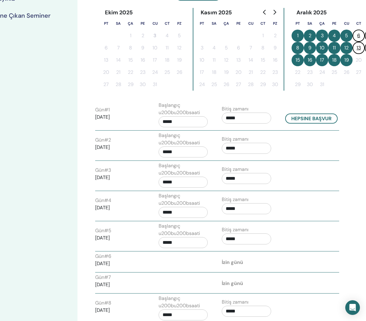
click at [321, 122] on button "Hepsine başvur" at bounding box center [311, 118] width 52 height 10
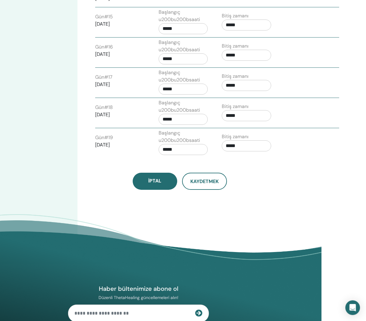
click at [210, 182] on span "Kaydetmek" at bounding box center [204, 181] width 28 height 6
click at [206, 183] on span "Kaydetmek" at bounding box center [204, 181] width 28 height 6
click at [204, 184] on span "Kaydetmek" at bounding box center [204, 181] width 28 height 6
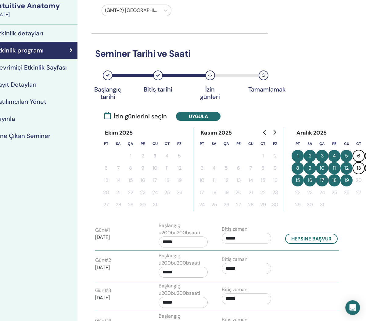
scroll to position [48, 55]
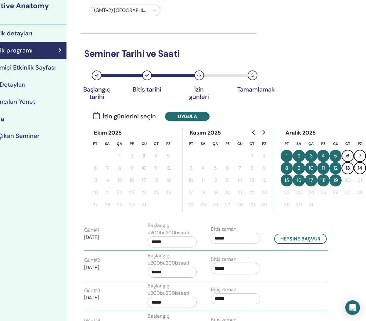
click at [183, 116] on button "Uygula" at bounding box center [187, 116] width 44 height 9
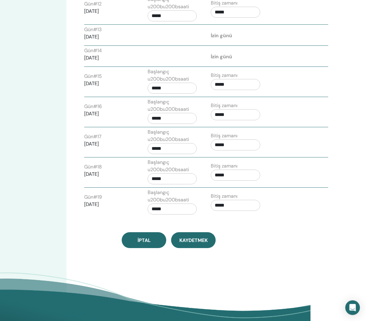
scroll to position [601, 55]
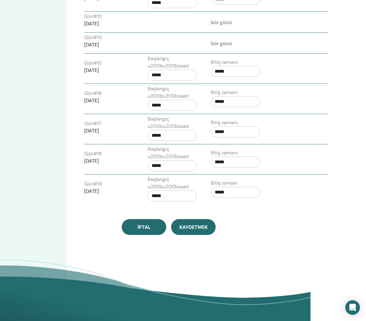
click at [193, 226] on span "Kaydetmek" at bounding box center [193, 227] width 28 height 6
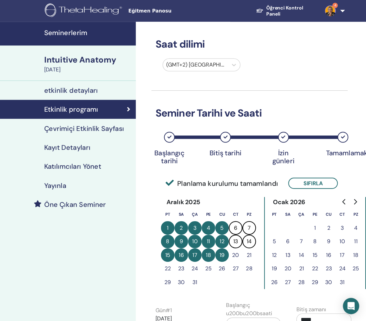
scroll to position [4, 0]
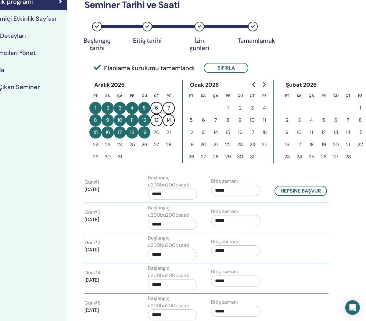
click at [163, 190] on input "*****" at bounding box center [172, 193] width 49 height 11
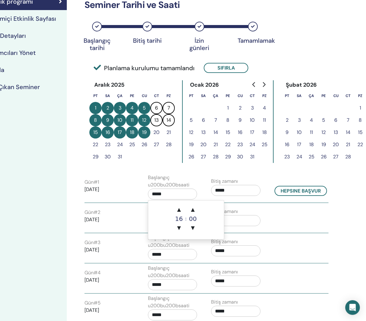
scroll to position [97, 44]
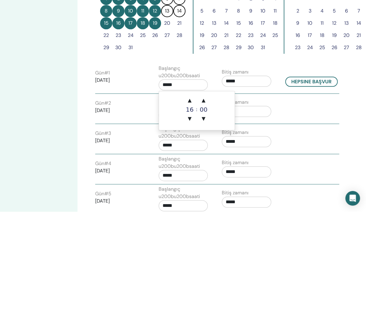
click at [191, 203] on span "▲" at bounding box center [189, 209] width 12 height 12
type input "*****"
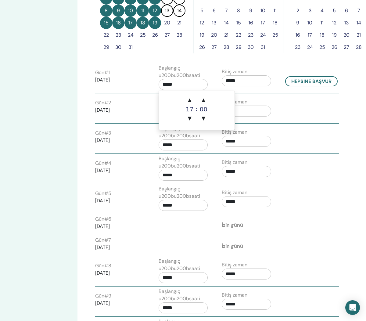
click at [316, 78] on button "Hepsine başvur" at bounding box center [311, 81] width 52 height 10
type input "*****"
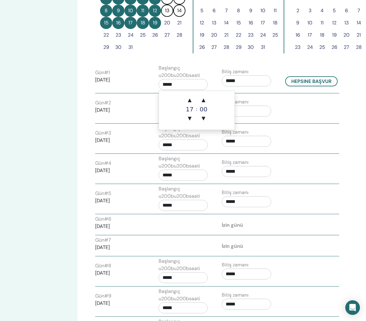
type input "*****"
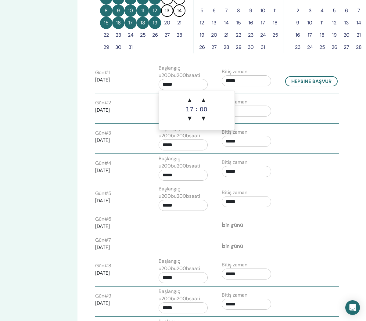
type input "*****"
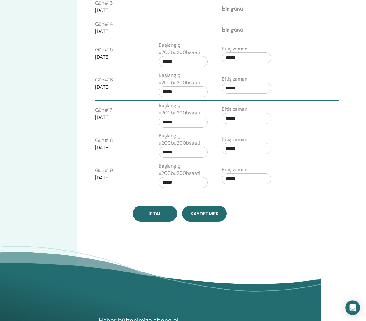
click at [200, 217] on button "Kaydetmek" at bounding box center [204, 213] width 44 height 16
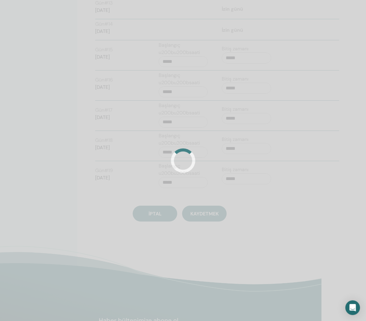
scroll to position [615, 44]
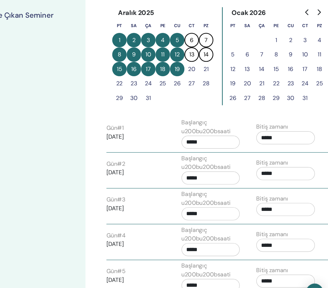
scroll to position [171, 0]
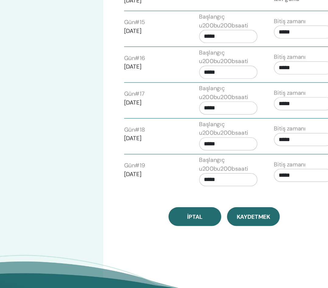
click at [221, 208] on span "Kaydetmek" at bounding box center [214, 211] width 28 height 6
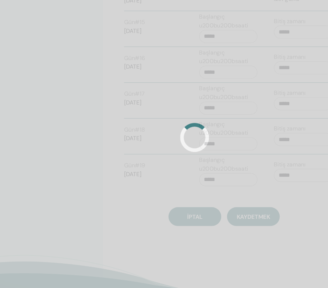
scroll to position [617, 35]
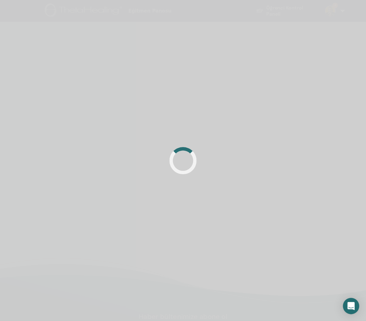
scroll to position [4, 0]
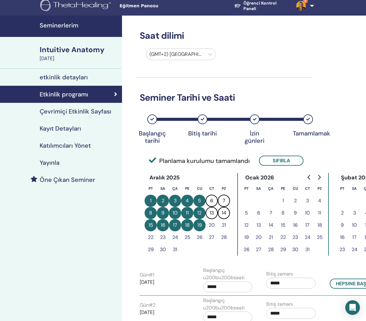
click at [92, 114] on h4 "Çevrimiçi Etkinlik Sayfası" at bounding box center [76, 111] width 72 height 7
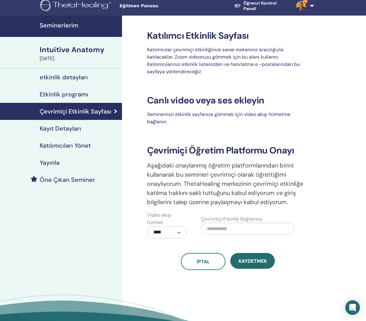
click at [258, 257] on button "Kaydetmek" at bounding box center [252, 261] width 44 height 16
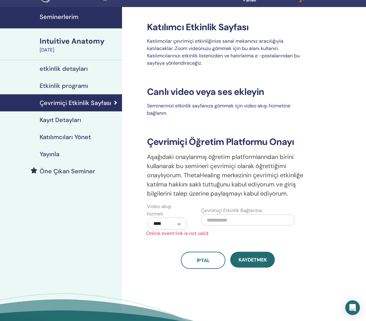
scroll to position [12, 0]
click at [236, 221] on input "text" at bounding box center [248, 220] width 94 height 12
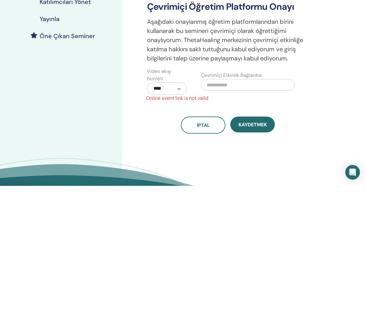
click at [225, 207] on label "Çevrimiçi Etkinlik Bağlantısı" at bounding box center [231, 210] width 61 height 7
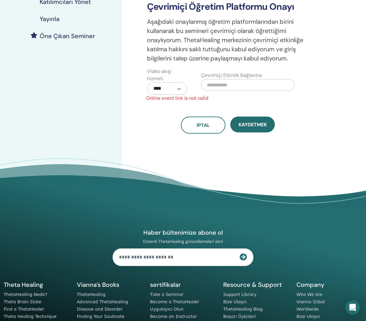
click at [234, 88] on input "text" at bounding box center [248, 85] width 94 height 12
click at [222, 83] on input "text" at bounding box center [248, 85] width 94 height 12
paste input "**********"
type input "**********"
click at [253, 129] on button "Kaydetmek" at bounding box center [252, 124] width 44 height 16
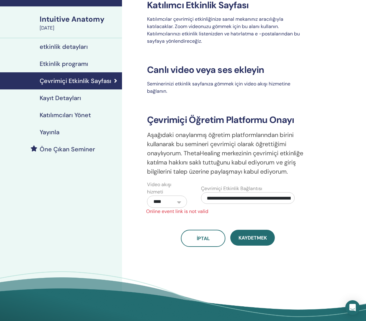
scroll to position [0, 0]
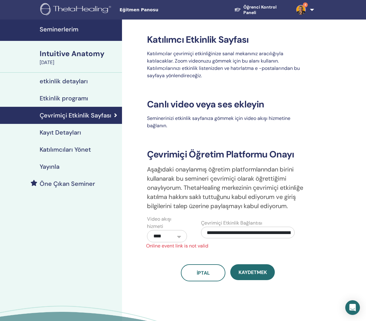
click at [81, 101] on h4 "Etkinlik programı" at bounding box center [64, 97] width 48 height 7
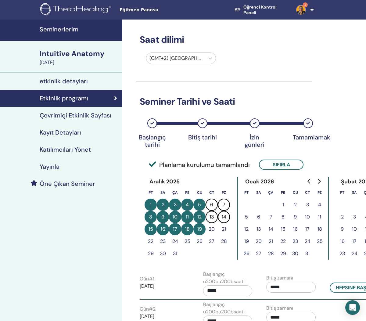
click at [76, 80] on h4 "etkinlik detayları" at bounding box center [64, 80] width 48 height 7
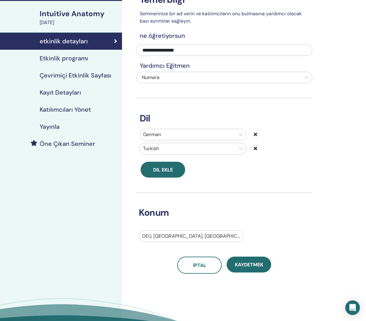
scroll to position [37, 0]
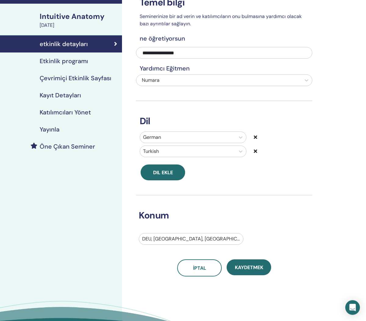
click at [72, 127] on div "Yayınla" at bounding box center [61, 129] width 112 height 7
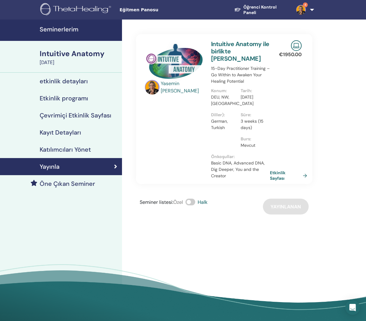
click at [305, 170] on link "Etkinlik Sayfası" at bounding box center [290, 175] width 40 height 11
click at [190, 198] on span at bounding box center [190, 201] width 10 height 7
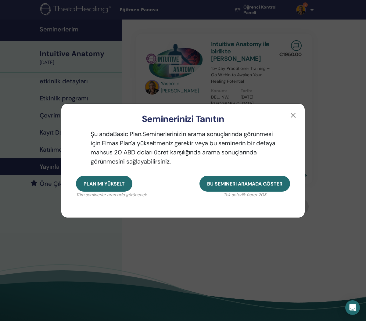
click at [297, 112] on button "button" at bounding box center [293, 115] width 10 height 10
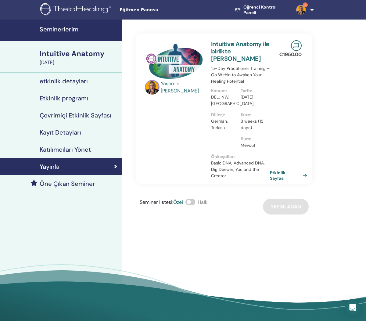
click at [188, 198] on span at bounding box center [190, 201] width 10 height 7
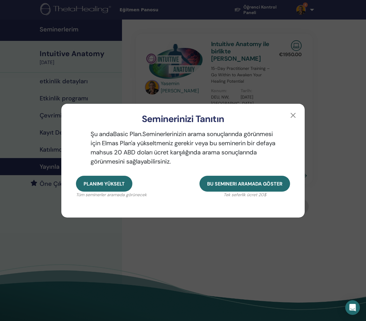
click at [294, 115] on button "button" at bounding box center [293, 115] width 10 height 10
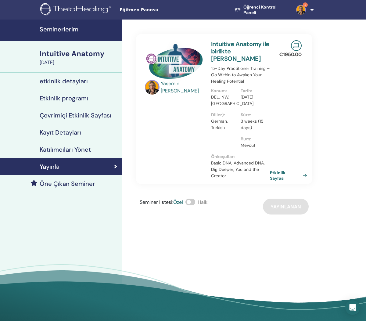
click at [192, 198] on span at bounding box center [190, 201] width 10 height 7
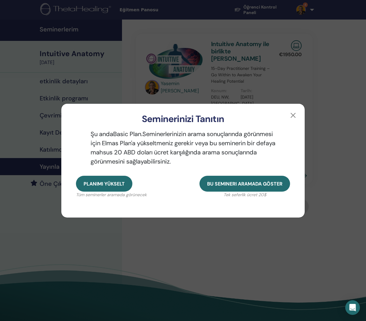
click at [289, 116] on button "button" at bounding box center [293, 115] width 10 height 10
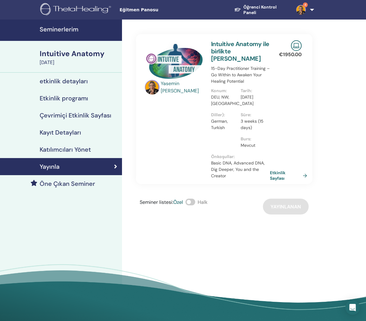
click at [307, 170] on link "Etkinlik Sayfası" at bounding box center [290, 175] width 40 height 11
click at [87, 28] on h4 "Seminerlerim" at bounding box center [79, 29] width 79 height 7
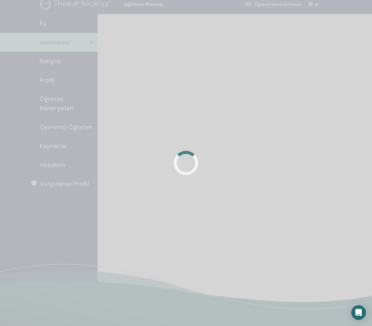
scroll to position [5, 0]
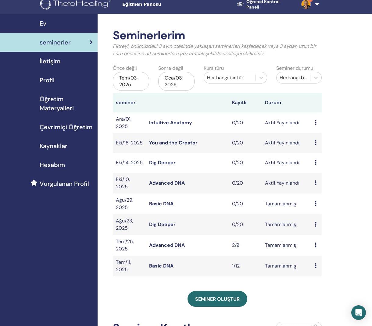
click at [310, 142] on td "Aktif Yayınlandı" at bounding box center [287, 143] width 50 height 20
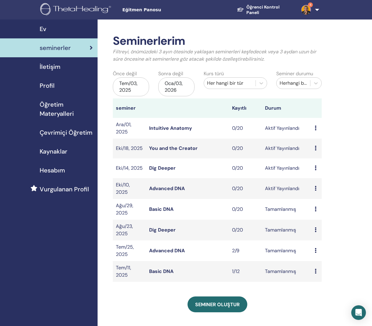
click at [308, 11] on img at bounding box center [306, 10] width 10 height 10
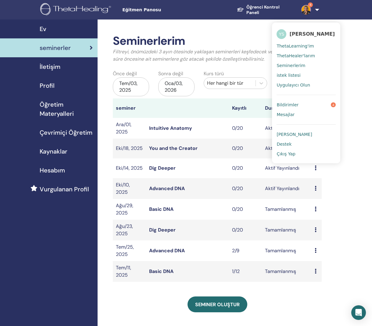
click at [320, 110] on link "Mesajlar" at bounding box center [305, 115] width 59 height 10
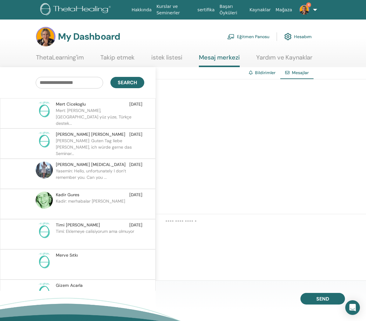
click at [117, 139] on p "[PERSON_NAME]: Guten Tag liebe [PERSON_NAME], ich würde gerne das Seminar..." at bounding box center [100, 146] width 88 height 18
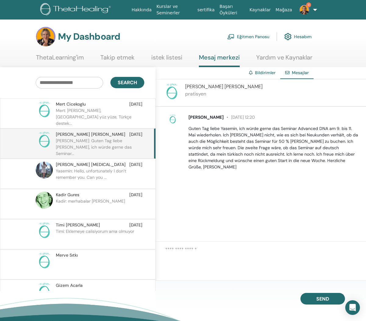
click at [109, 114] on p "Mert: [PERSON_NAME], [GEOGRAPHIC_DATA] yüz yüze, Türkçe destek..." at bounding box center [100, 116] width 88 height 18
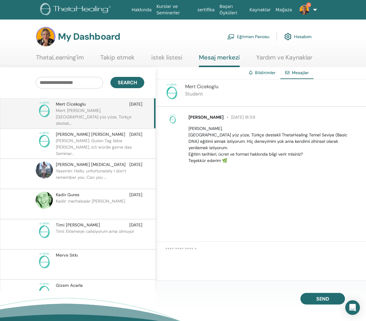
click at [259, 70] on link "Bildirimler" at bounding box center [265, 72] width 20 height 5
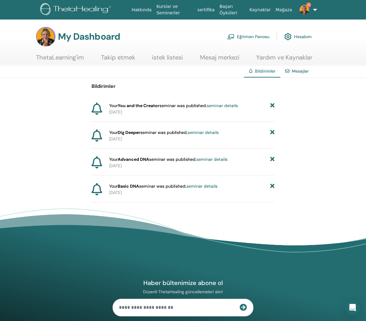
click at [300, 74] on link "Mesajlar" at bounding box center [300, 70] width 17 height 5
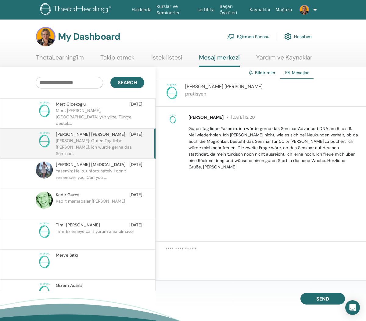
click at [251, 36] on link "Eğitmen Panosu" at bounding box center [248, 36] width 42 height 13
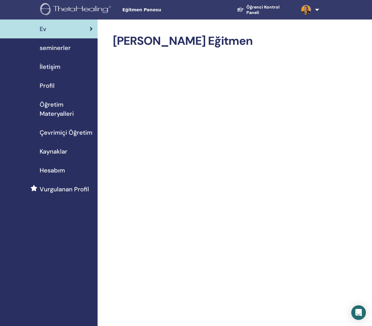
click at [70, 48] on div "seminerler" at bounding box center [49, 47] width 88 height 9
